Goal: Task Accomplishment & Management: Use online tool/utility

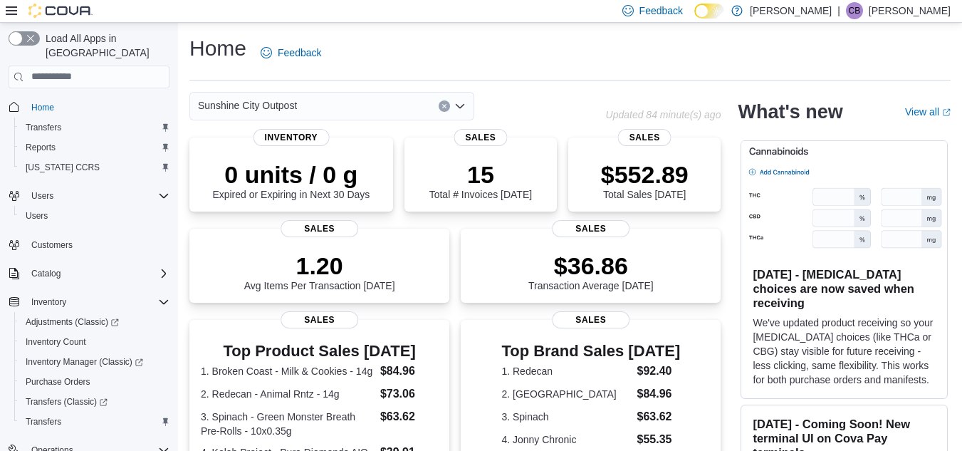
scroll to position [386, 0]
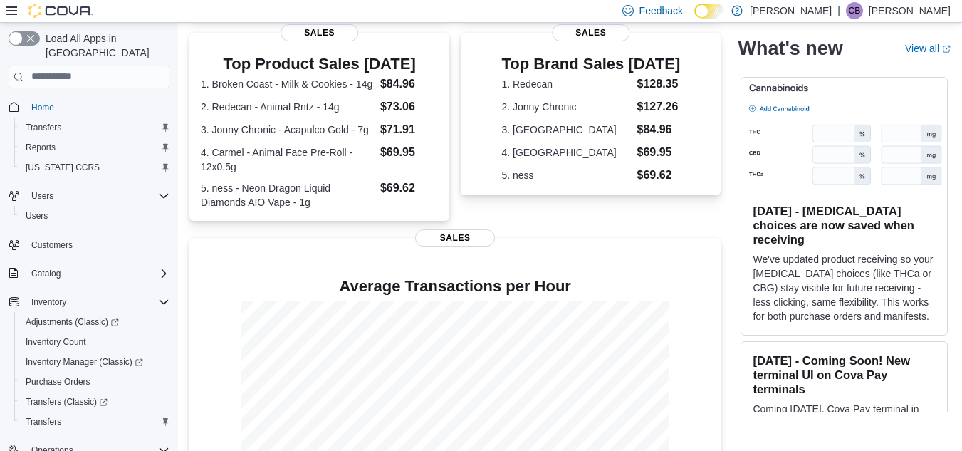
scroll to position [373, 0]
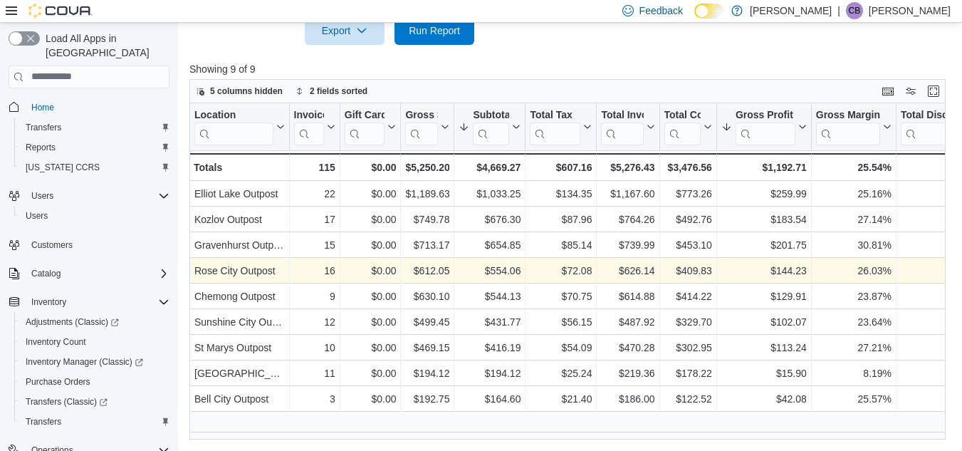
scroll to position [163, 0]
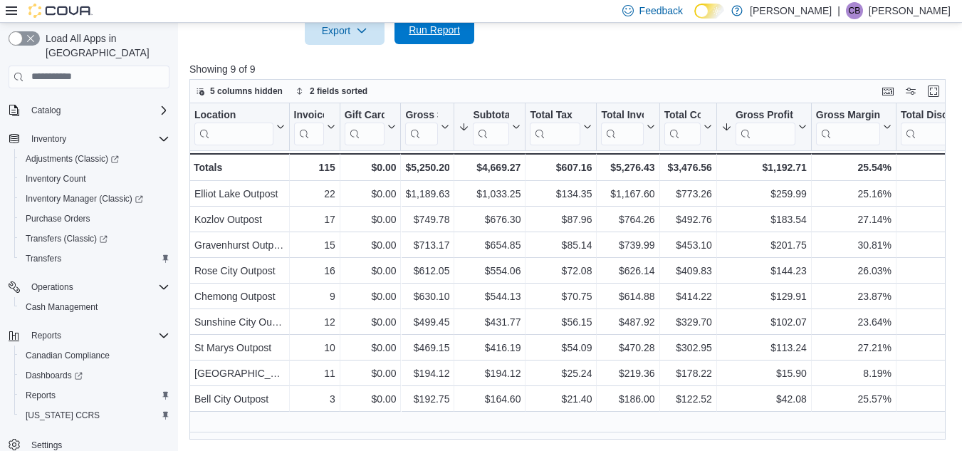
click at [425, 38] on span "Run Report" at bounding box center [434, 30] width 63 height 28
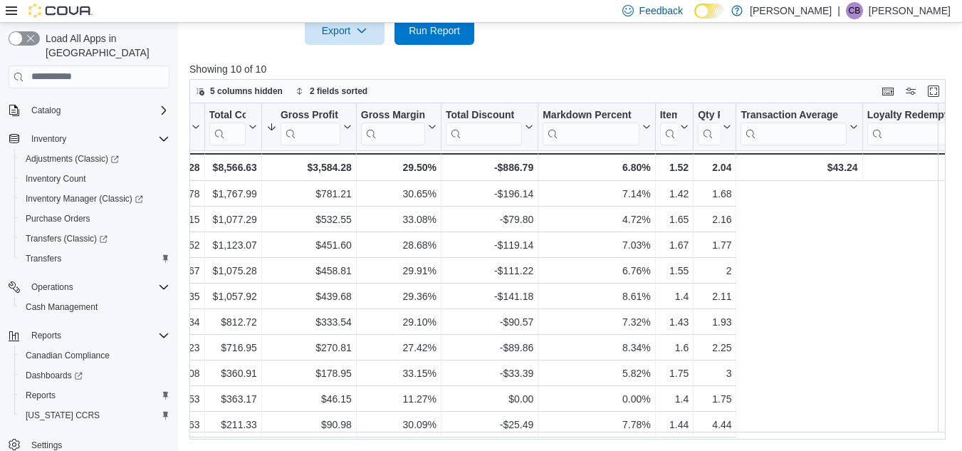
scroll to position [5, 0]
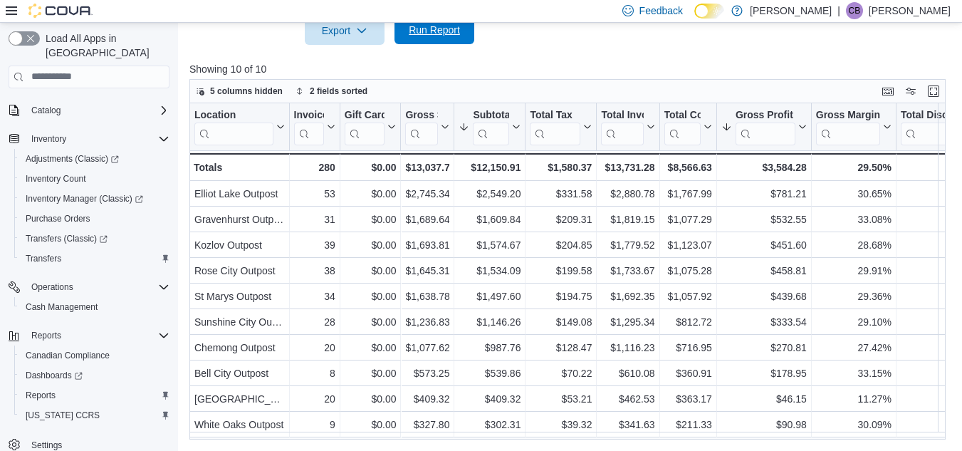
click at [434, 38] on span "Run Report" at bounding box center [434, 30] width 63 height 28
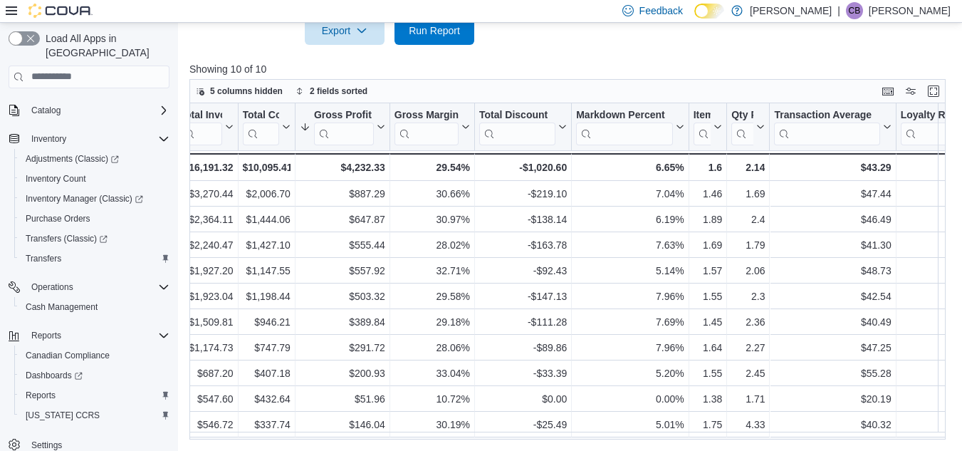
scroll to position [0, 0]
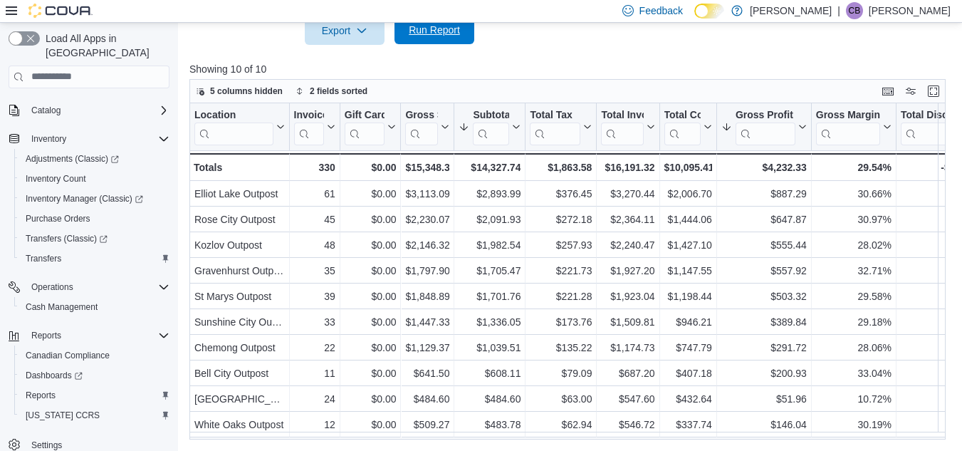
click at [459, 39] on span "Run Report" at bounding box center [434, 30] width 63 height 28
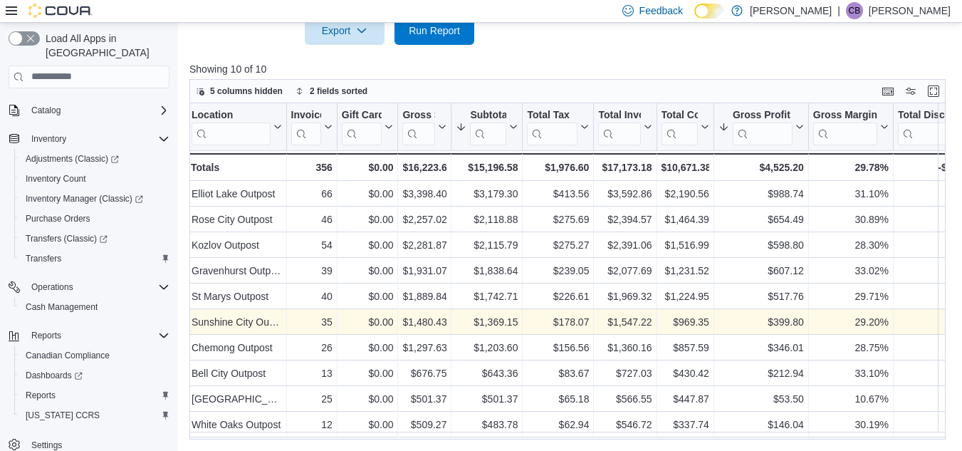
scroll to position [5, 0]
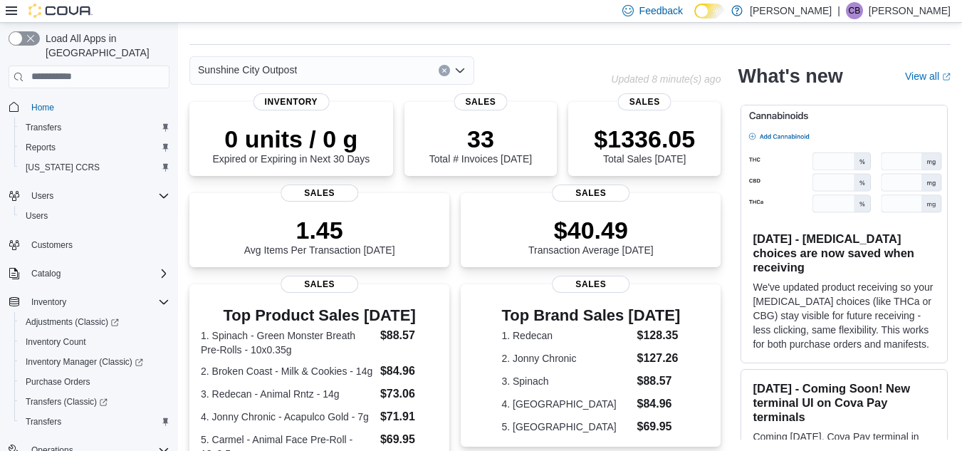
scroll to position [373, 0]
